Goal: Transaction & Acquisition: Purchase product/service

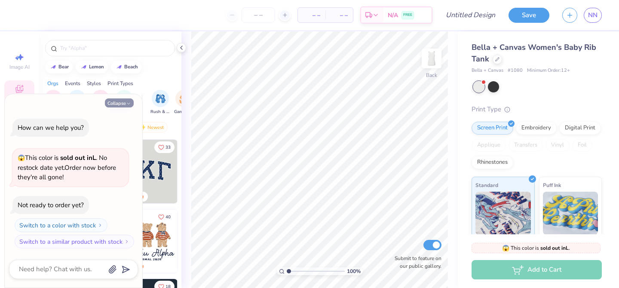
click at [125, 101] on button "Collapse" at bounding box center [119, 102] width 29 height 9
type textarea "x"
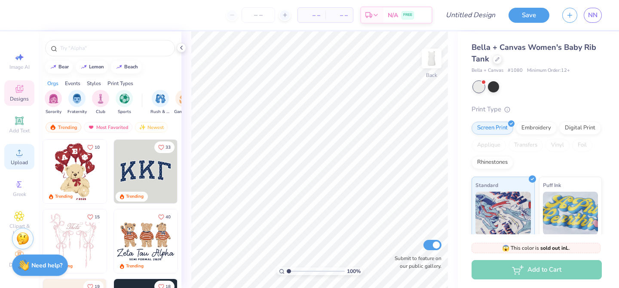
click at [15, 153] on icon at bounding box center [19, 152] width 10 height 10
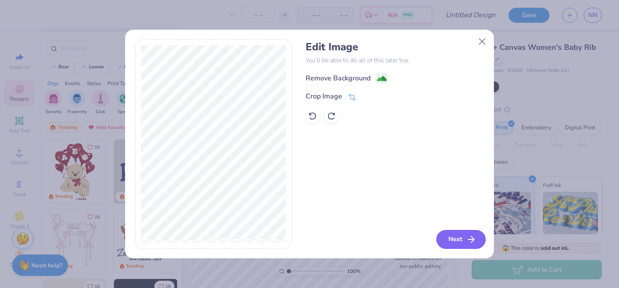
click at [449, 240] on button "Next" at bounding box center [460, 239] width 49 height 19
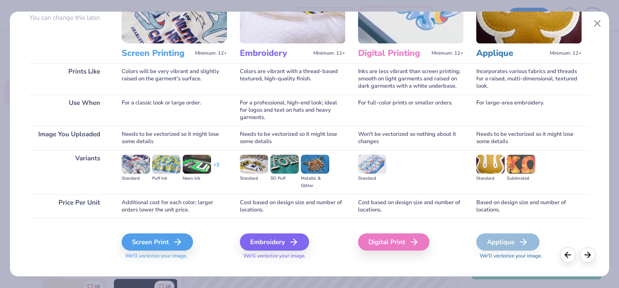
scroll to position [85, 0]
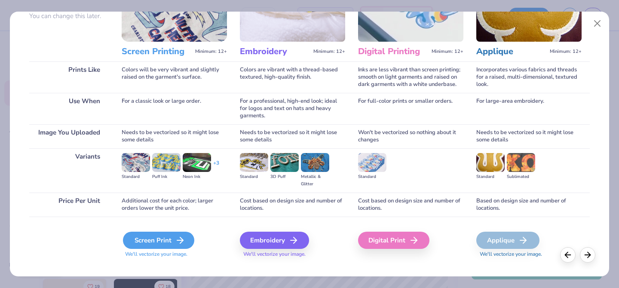
click at [147, 244] on div "Screen Print" at bounding box center [158, 240] width 71 height 17
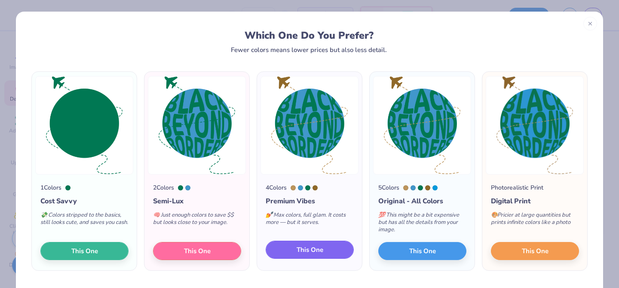
click at [320, 249] on span "This One" at bounding box center [309, 250] width 27 height 10
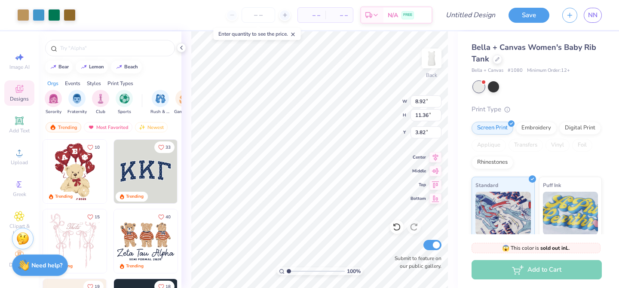
type input "3.58"
type input "4.56"
type input "1.07"
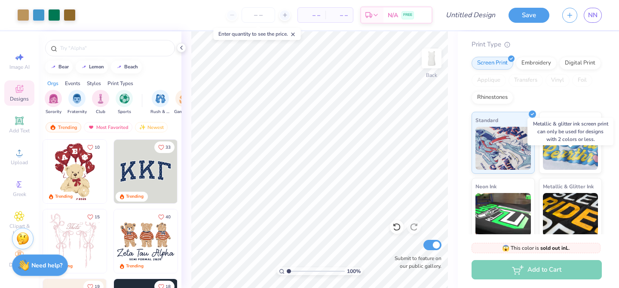
scroll to position [0, 0]
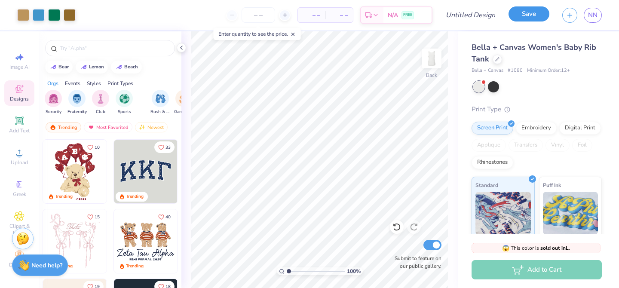
click at [533, 13] on button "Save" at bounding box center [528, 13] width 41 height 15
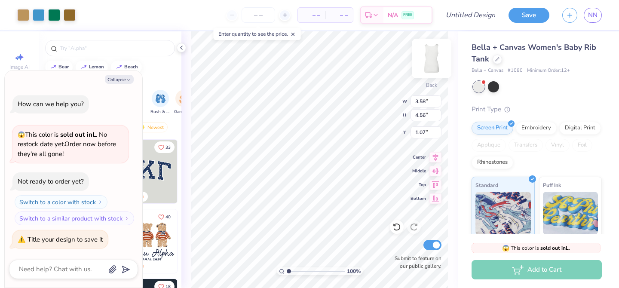
type textarea "x"
type input "2.82"
type input "3.60"
type textarea "x"
type input "1.62"
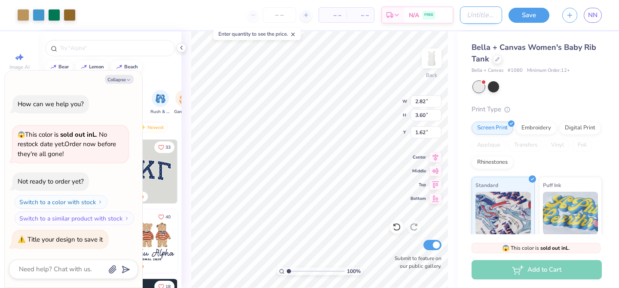
click at [468, 12] on input "Design Title" at bounding box center [481, 14] width 42 height 17
type input "B"
type textarea "x"
type input "BB"
type textarea "x"
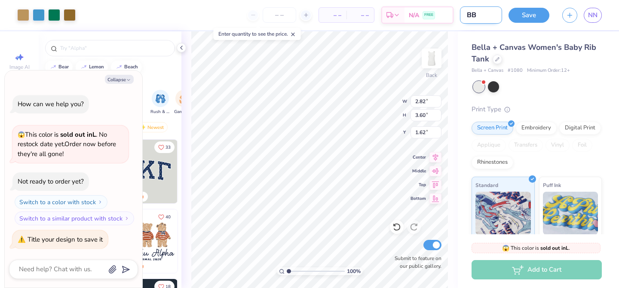
type input "BBB"
type textarea "x"
type input "BBB"
type textarea "x"
type input "BBB T"
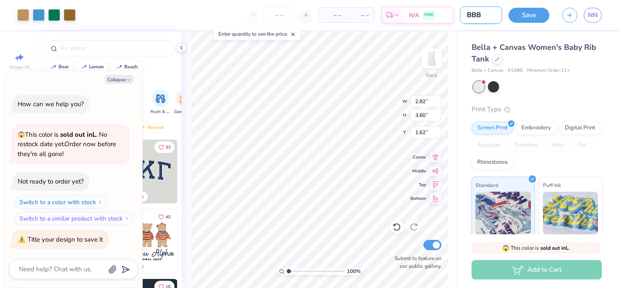
type textarea "x"
type input "BBB Ta"
type textarea "x"
type input "BBB Tan"
type textarea "x"
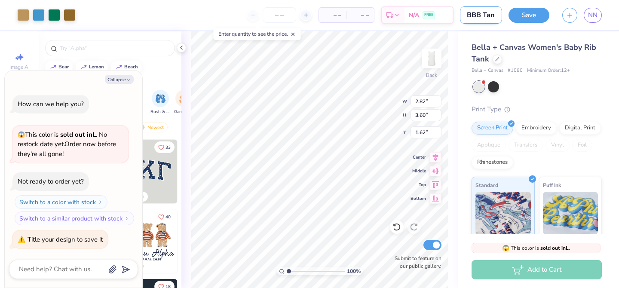
type input "BBB Tank"
type textarea "x"
type input "BBB Tank"
click at [534, 18] on button "Save" at bounding box center [528, 13] width 41 height 15
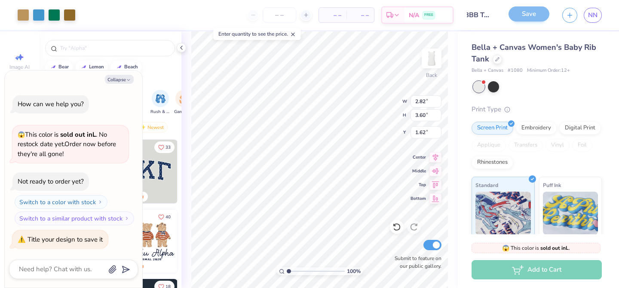
scroll to position [0, 0]
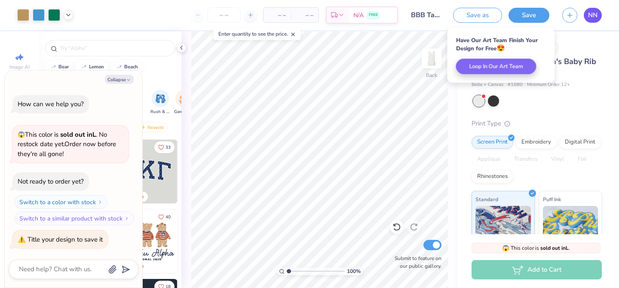
click at [599, 12] on link "NN" at bounding box center [592, 15] width 18 height 15
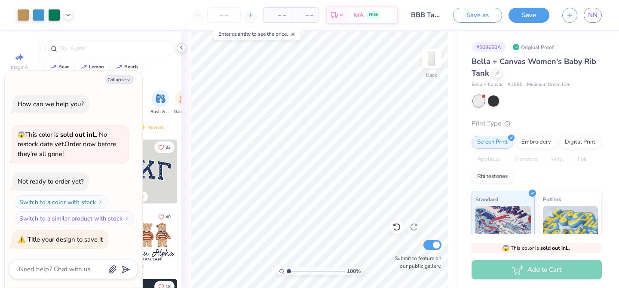
click at [183, 48] on icon at bounding box center [181, 47] width 7 height 7
type textarea "x"
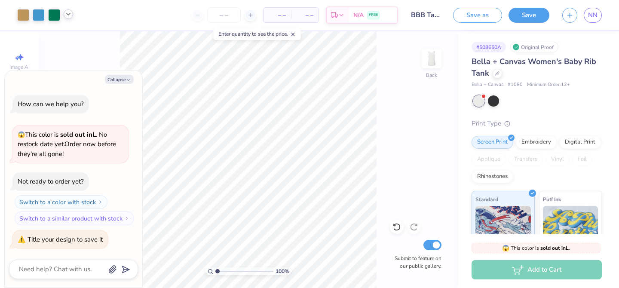
click at [70, 14] on icon at bounding box center [68, 14] width 7 height 7
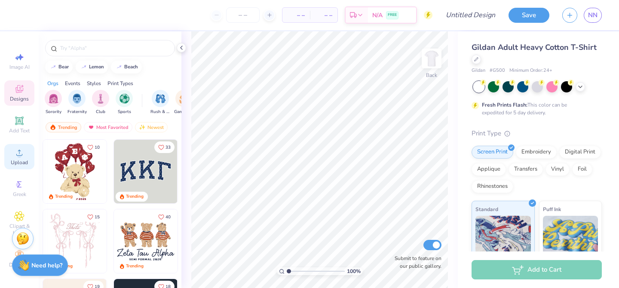
click at [17, 156] on icon at bounding box center [19, 152] width 10 height 10
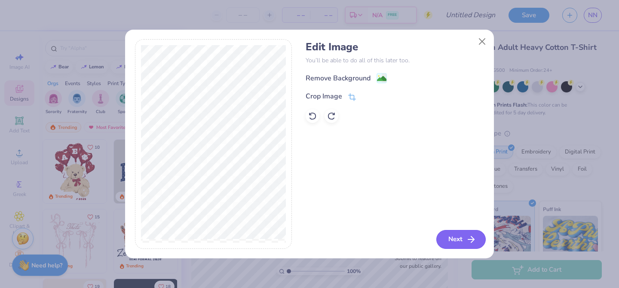
click at [449, 231] on button "Next" at bounding box center [460, 239] width 49 height 19
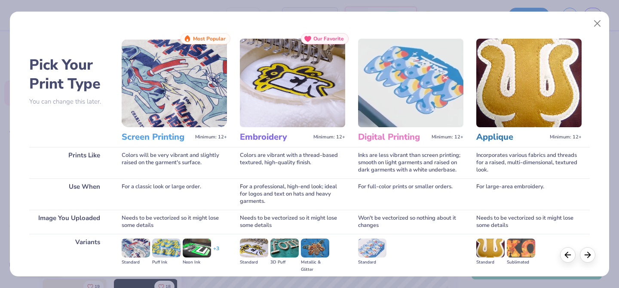
scroll to position [98, 0]
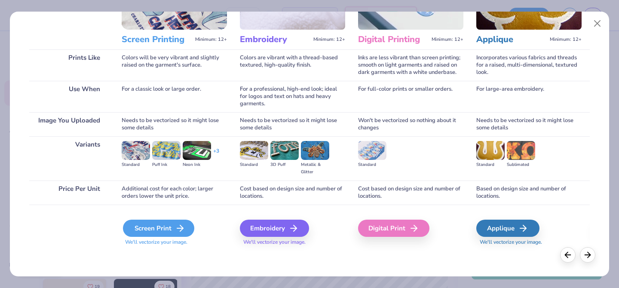
click at [173, 229] on div "Screen Print" at bounding box center [158, 228] width 71 height 17
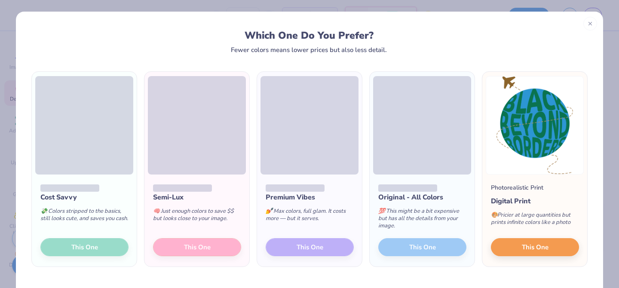
scroll to position [6, 0]
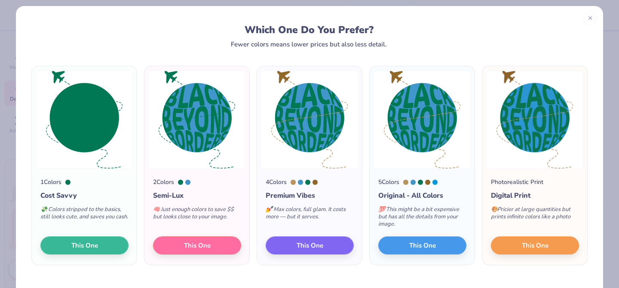
type textarea "x"
